Goal: Transaction & Acquisition: Download file/media

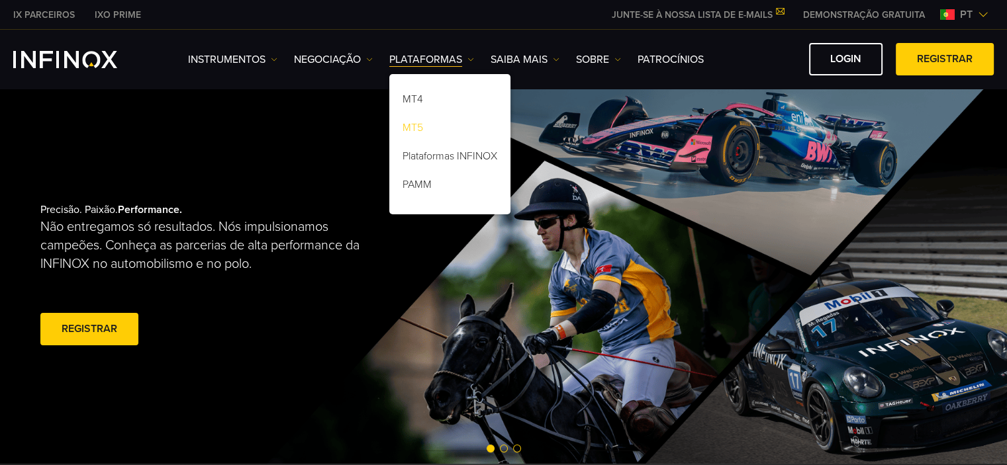
click at [445, 128] on link "MT5" at bounding box center [449, 130] width 121 height 28
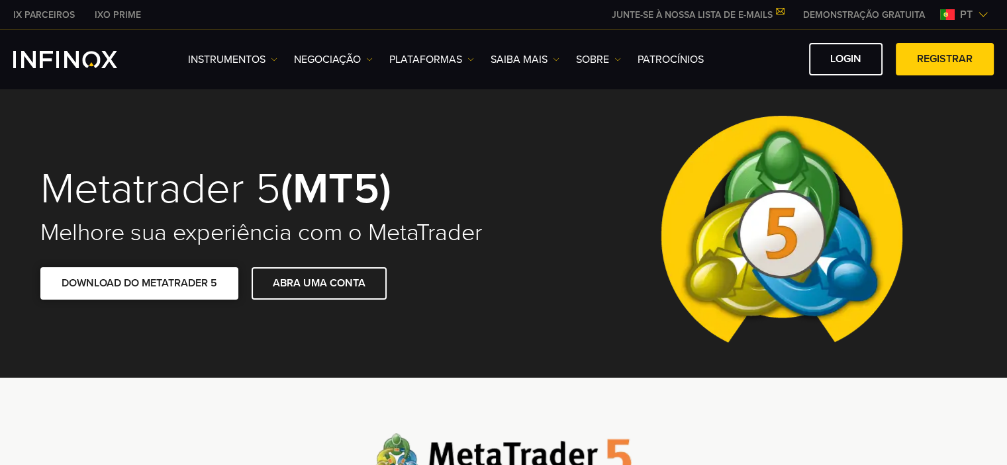
click at [139, 283] on span at bounding box center [139, 283] width 0 height 0
